Goal: Information Seeking & Learning: Find specific fact

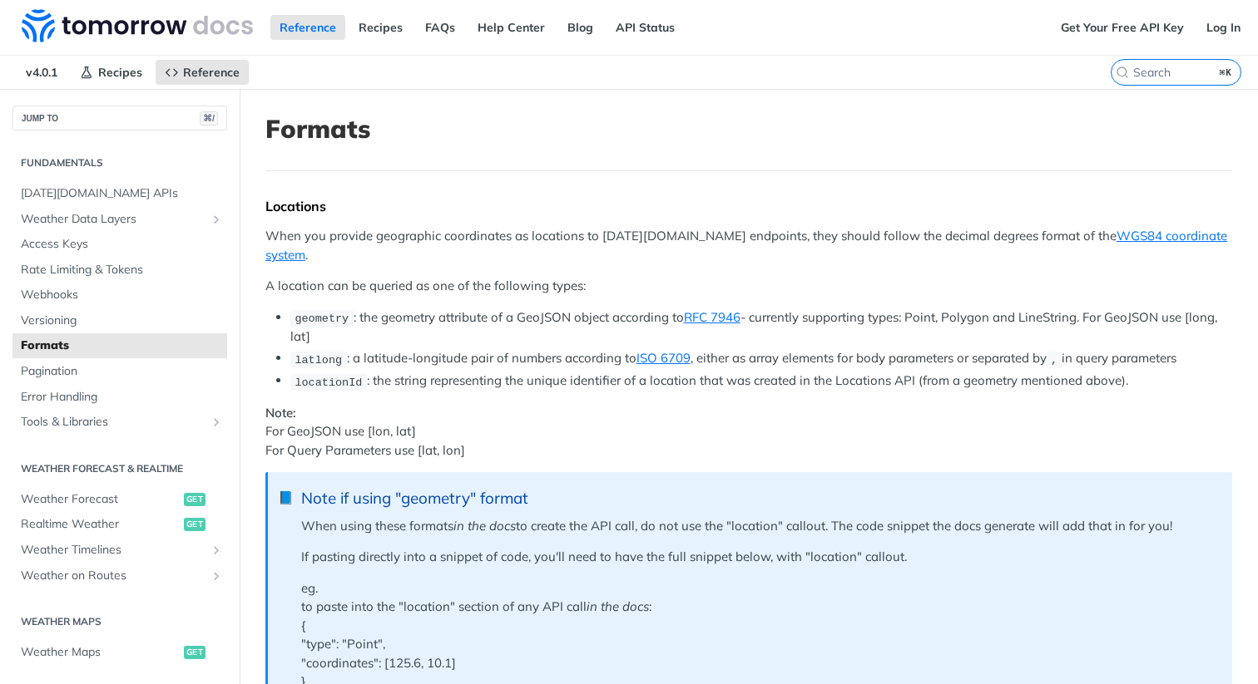
scroll to position [1785, 0]
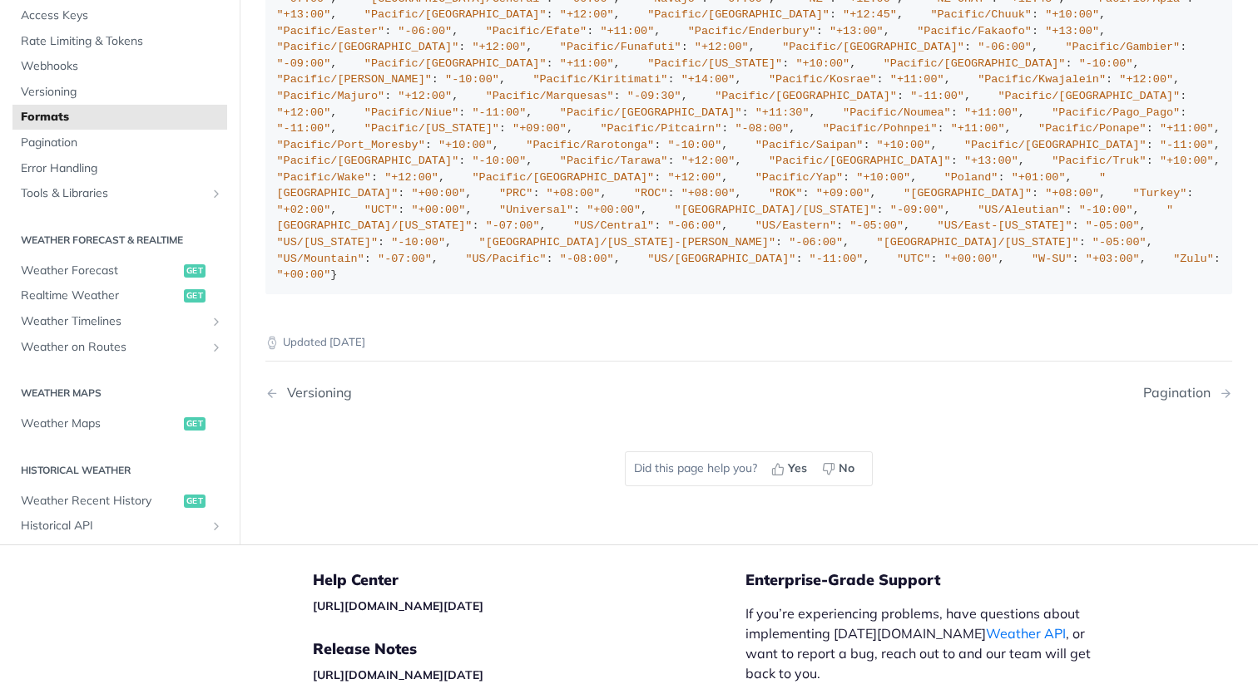
scroll to position [2848, 0]
drag, startPoint x: 311, startPoint y: 187, endPoint x: 438, endPoint y: 185, distance: 127.3
copy span "America/Porto_Velho"
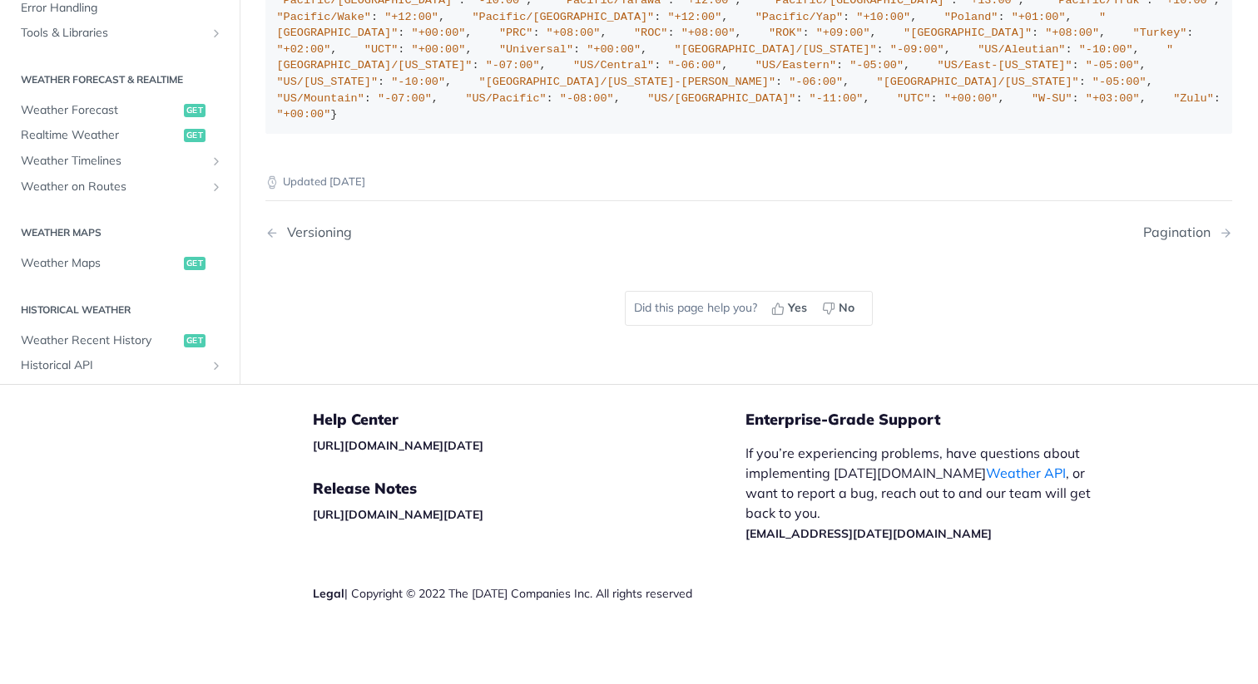
scroll to position [2004, 0]
